Goal: Find specific page/section: Find specific page/section

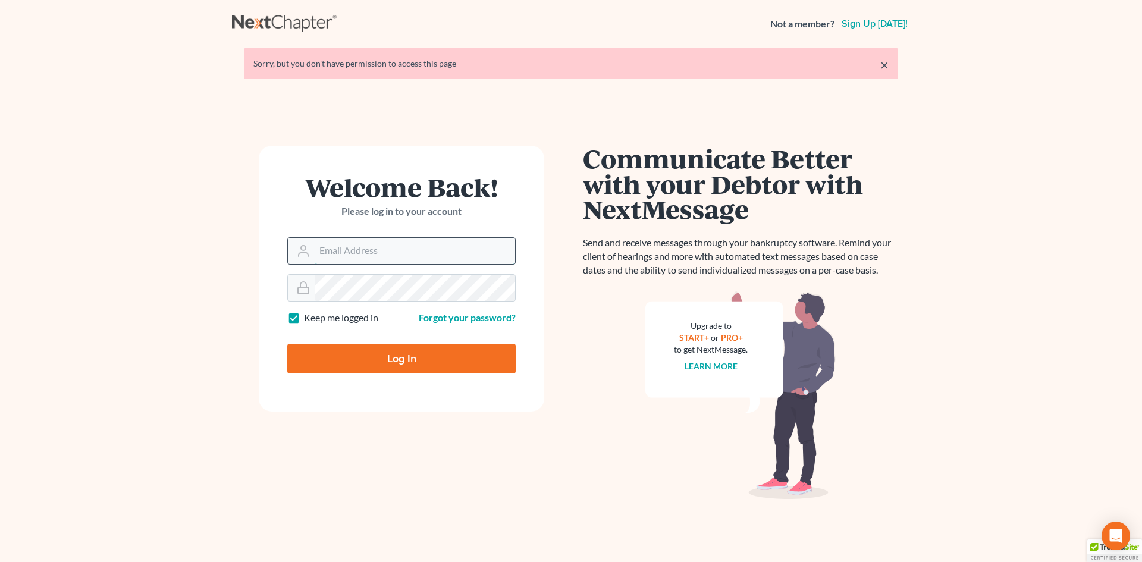
click at [318, 251] on input "Email Address" at bounding box center [415, 251] width 200 height 26
type input "[PERSON_NAME][EMAIL_ADDRESS][DOMAIN_NAME]"
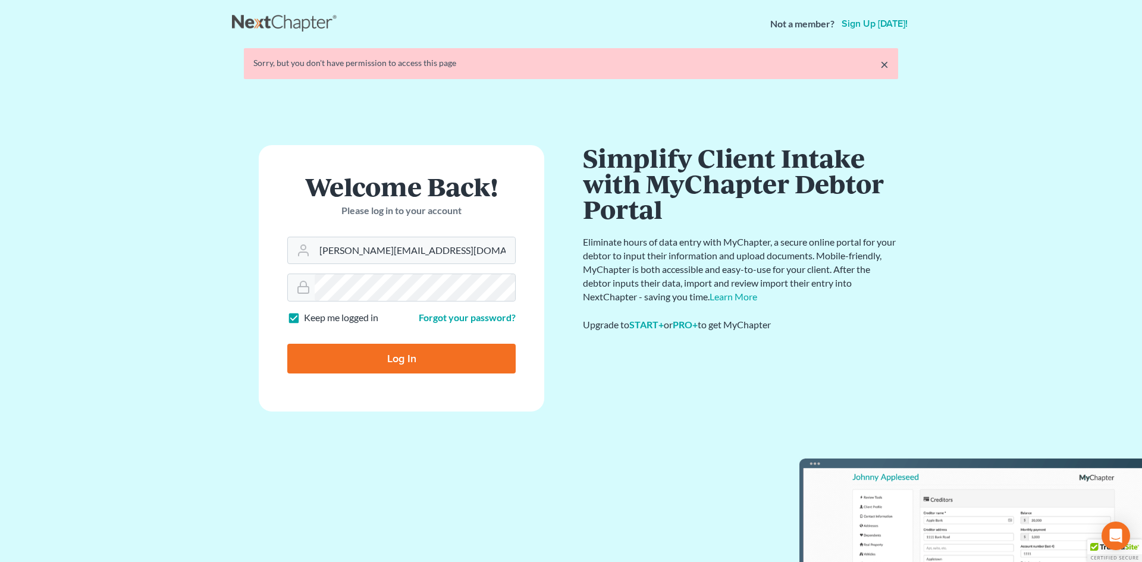
click at [396, 358] on input "Log In" at bounding box center [401, 359] width 228 height 30
type input "Thinking..."
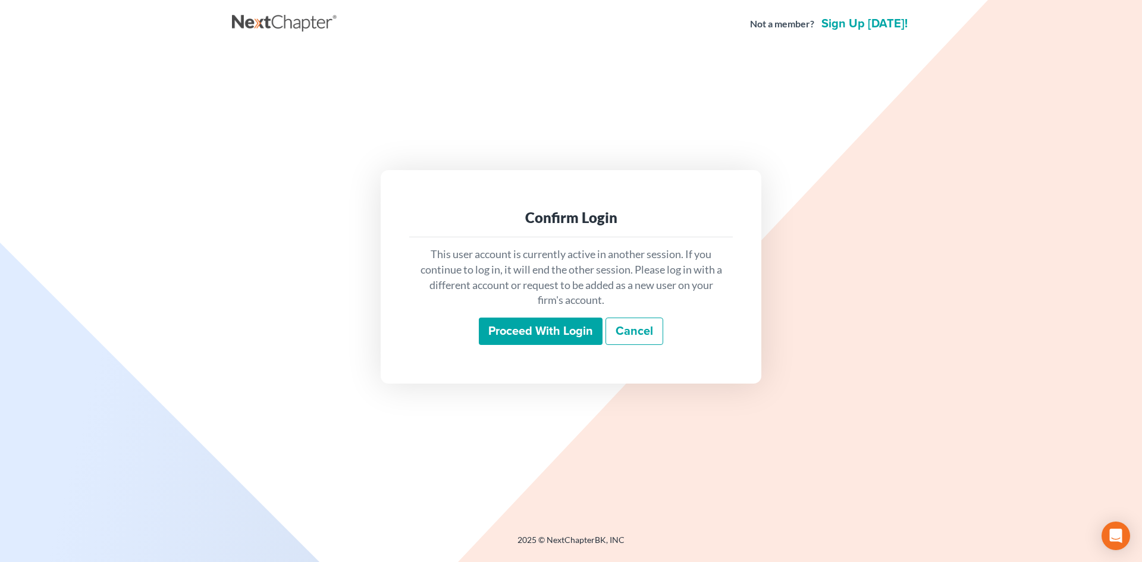
click at [537, 333] on input "Proceed with login" at bounding box center [541, 331] width 124 height 27
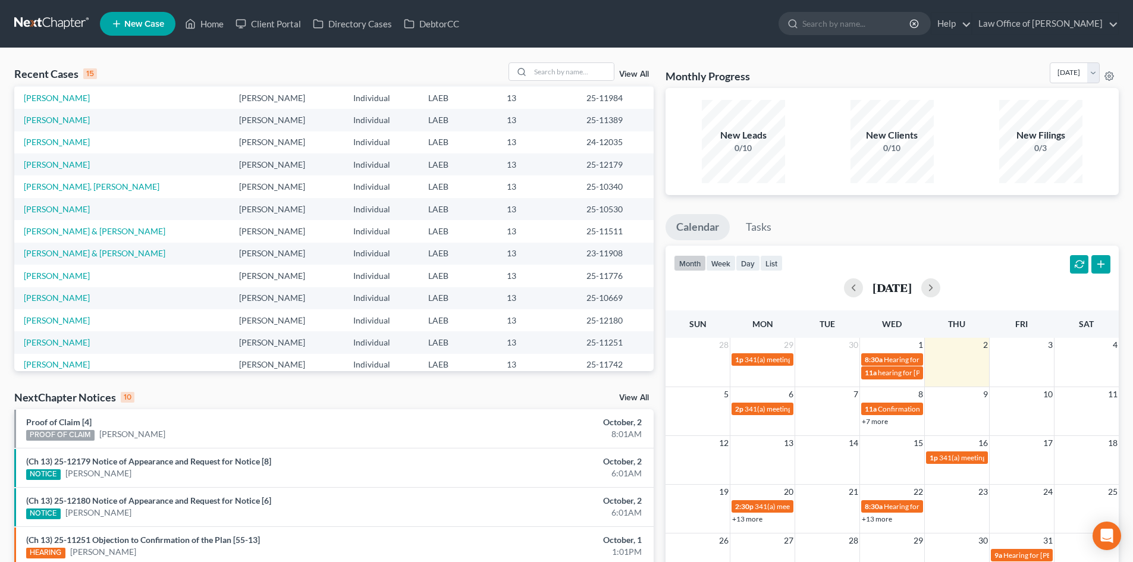
scroll to position [81, 0]
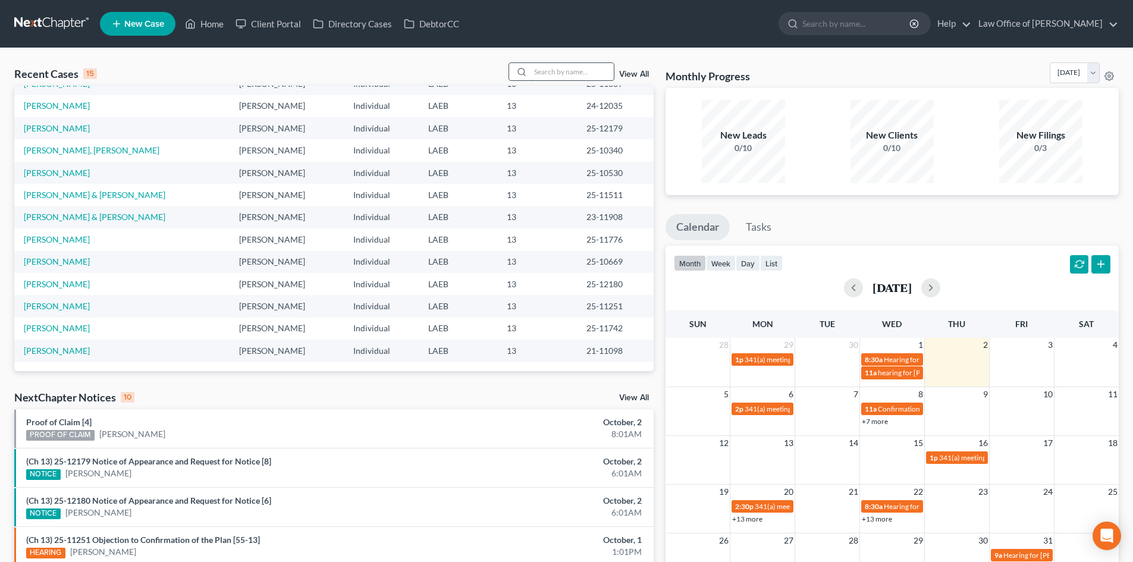
click at [577, 73] on input "search" at bounding box center [572, 71] width 83 height 17
type input "[PERSON_NAME]"
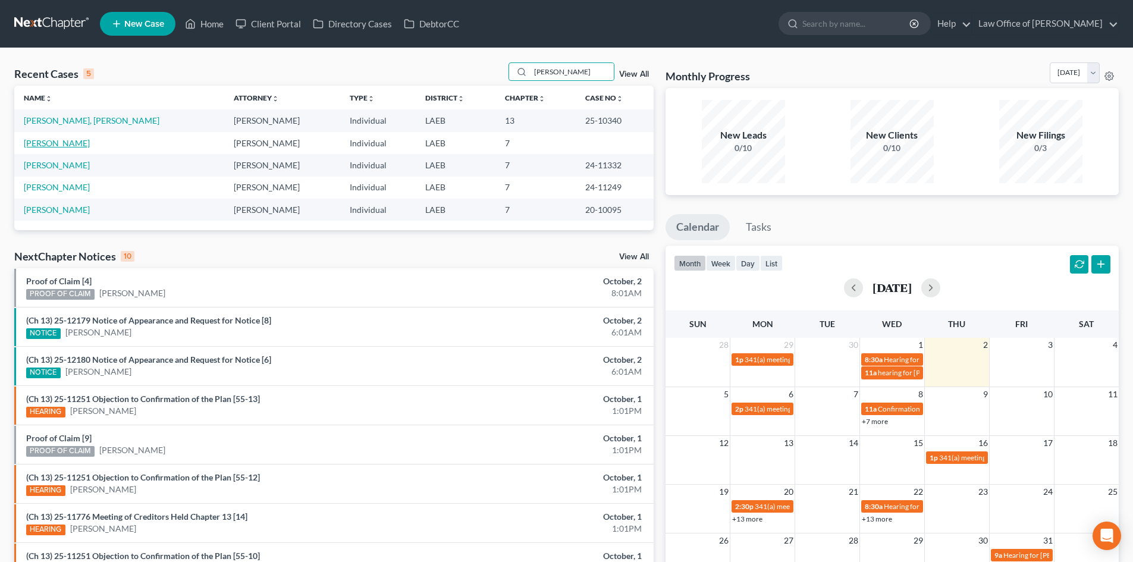
click at [62, 140] on link "[PERSON_NAME]" at bounding box center [57, 143] width 66 height 10
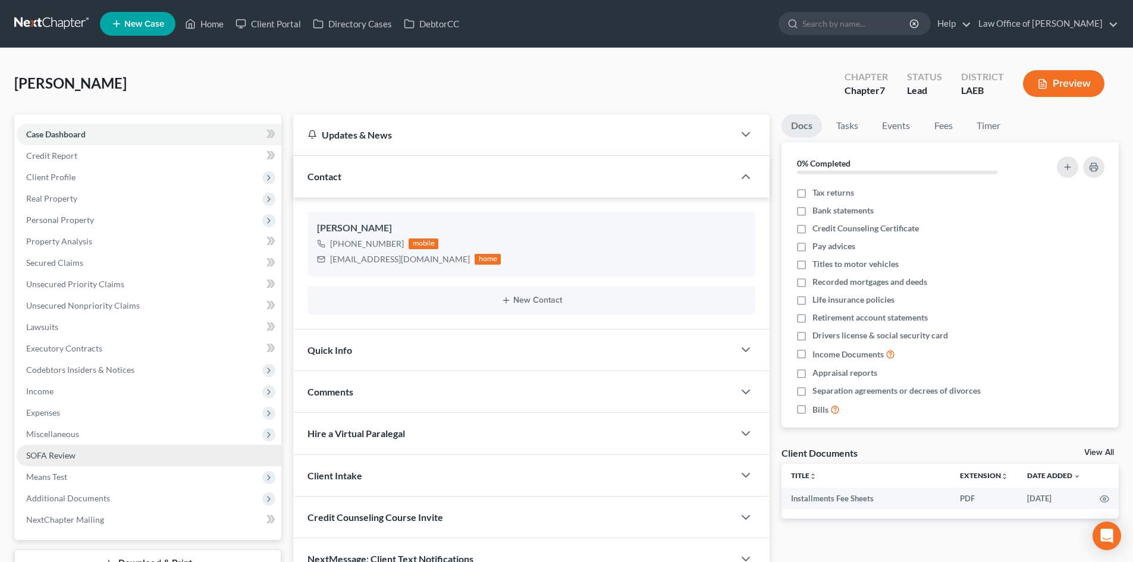
scroll to position [92, 0]
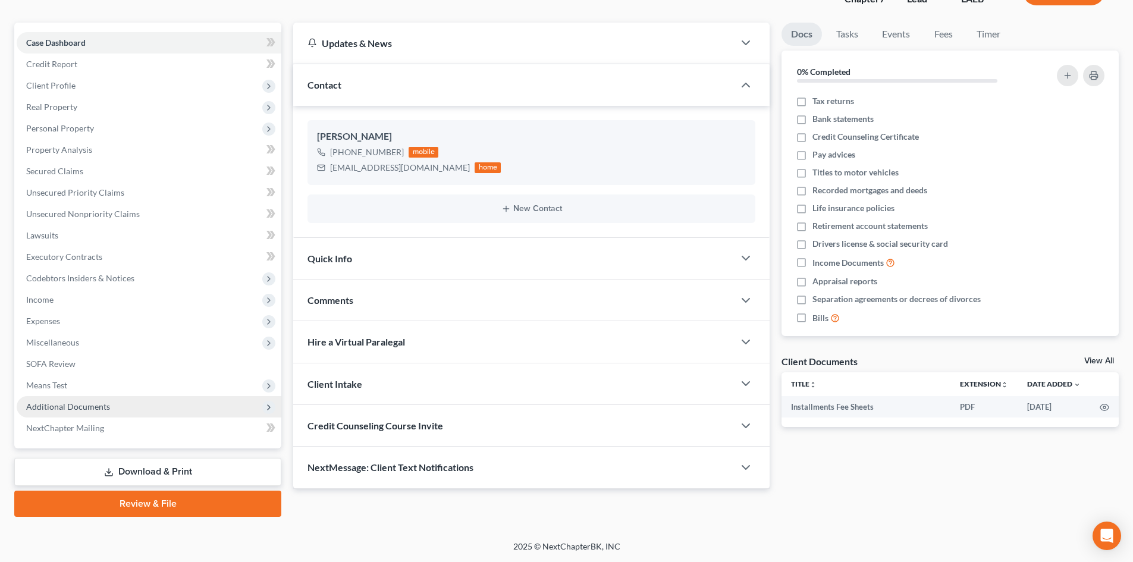
click at [64, 409] on span "Additional Documents" at bounding box center [68, 407] width 84 height 10
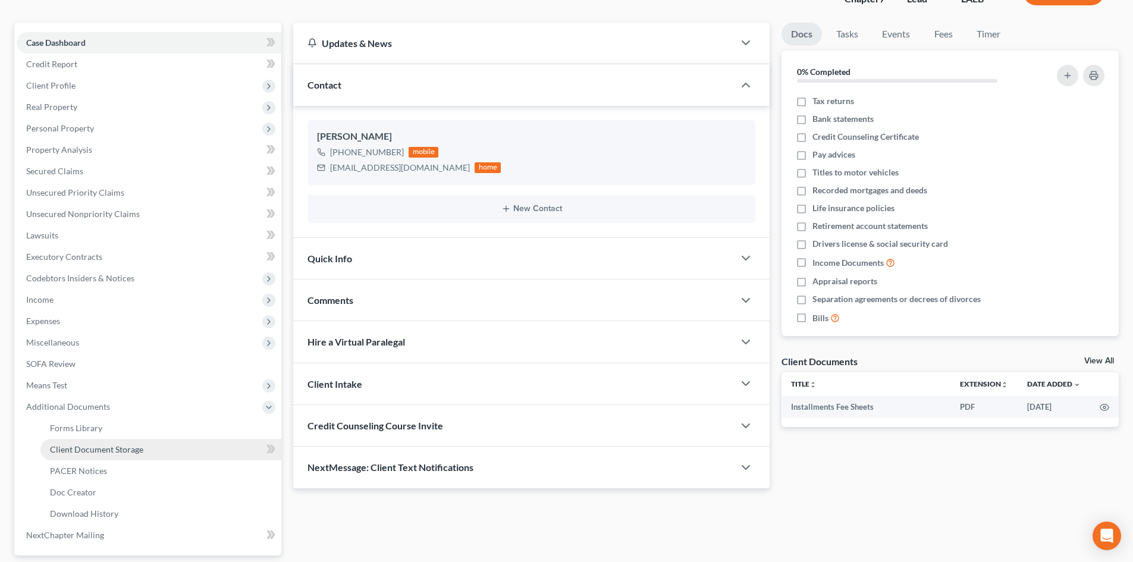
click at [92, 456] on link "Client Document Storage" at bounding box center [160, 449] width 241 height 21
